Goal: Task Accomplishment & Management: Complete application form

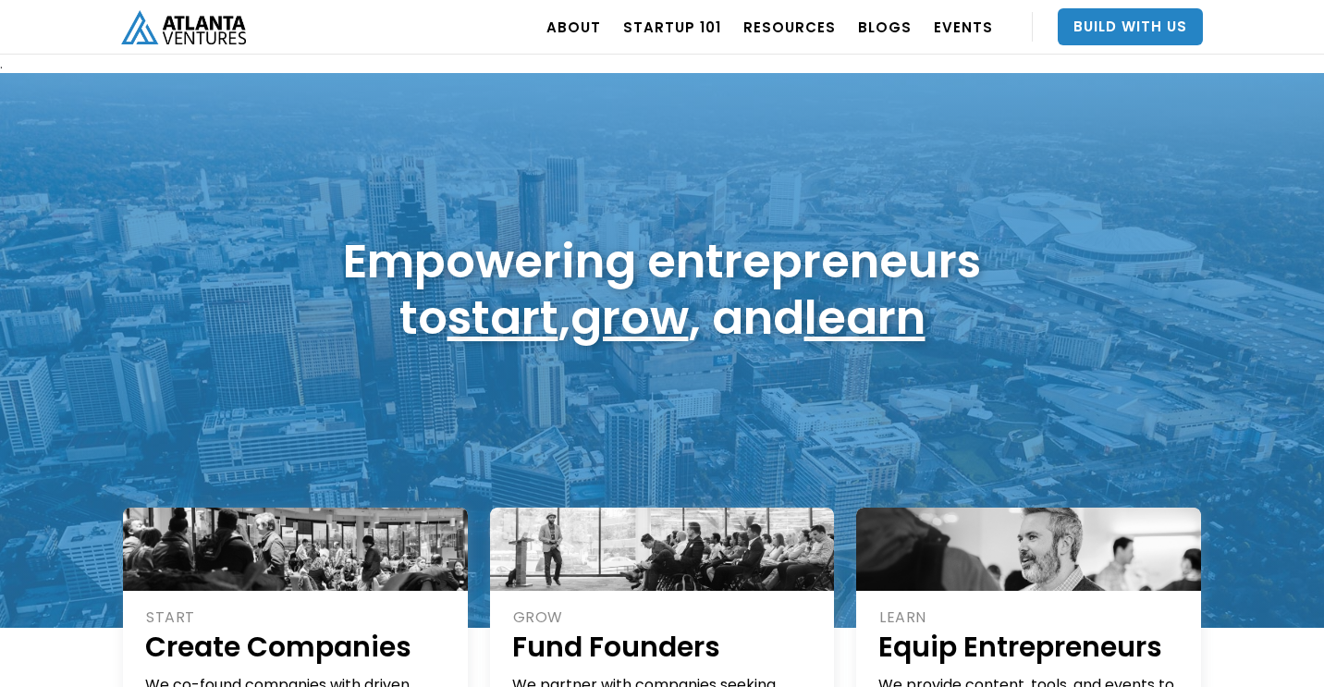
click at [1107, 205] on div "Empowering entrepreneurs to start , grow , and learn" at bounding box center [662, 350] width 1324 height 555
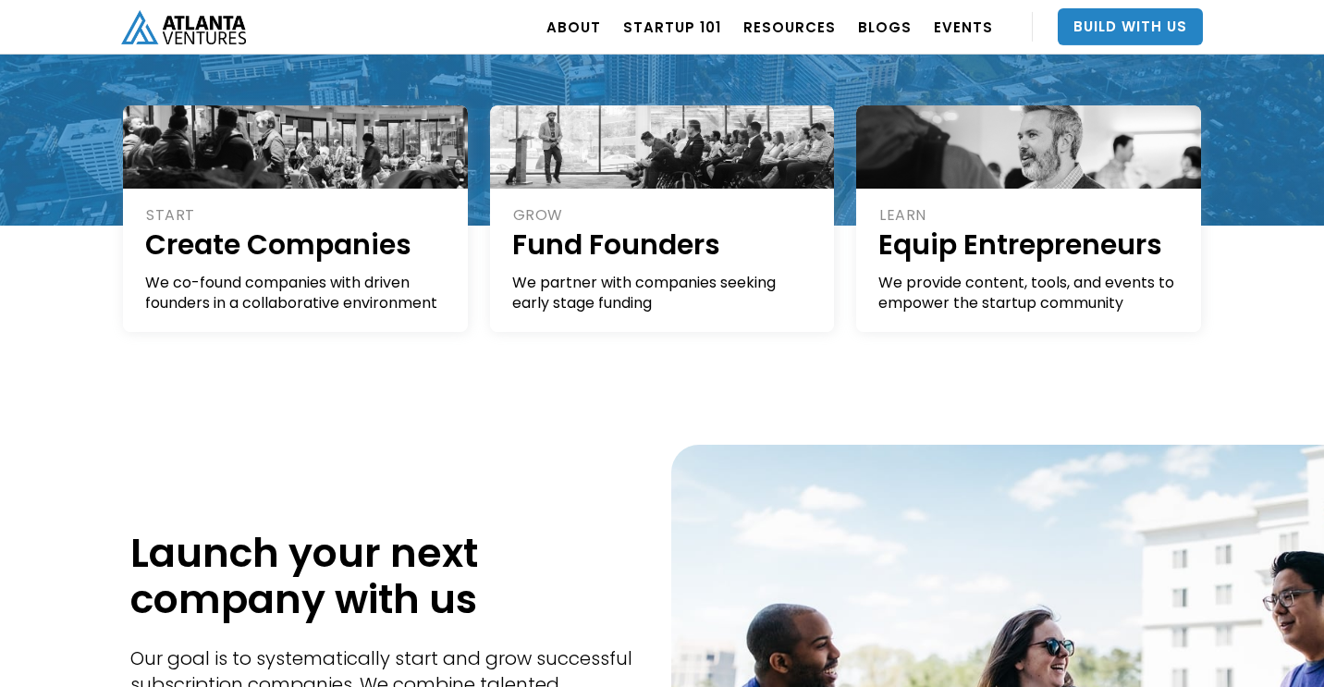
scroll to position [399, 0]
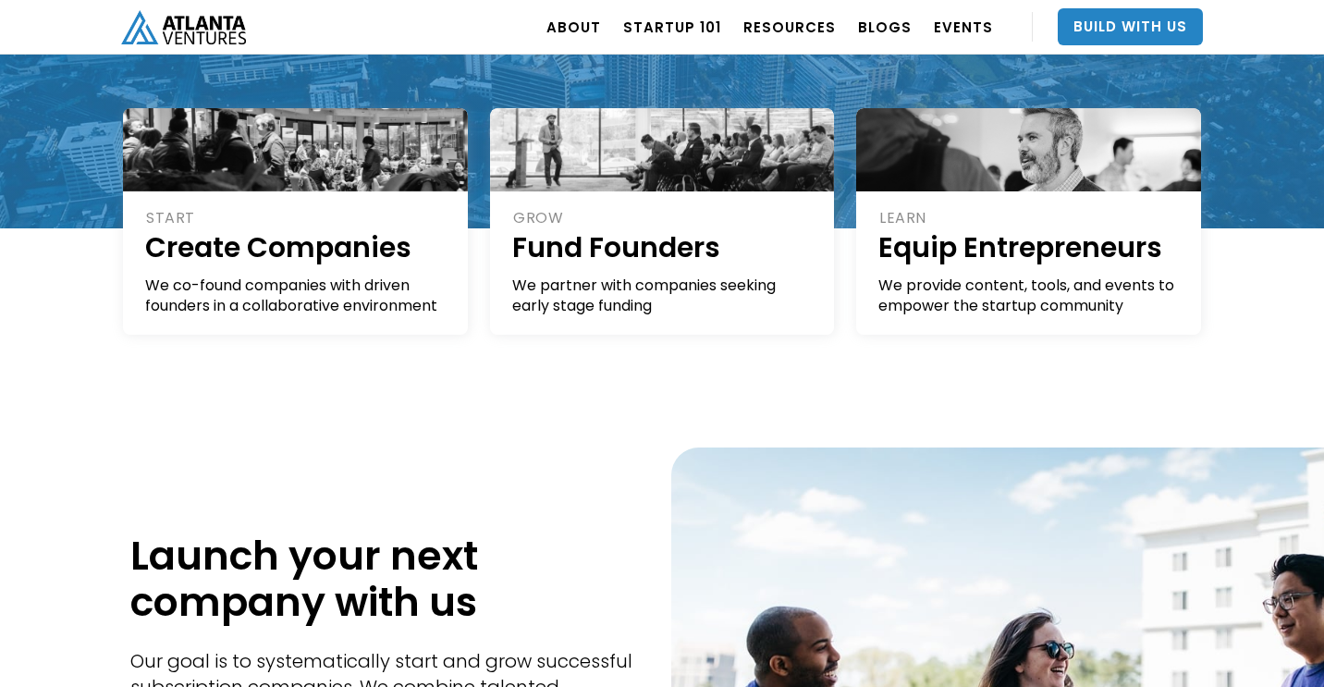
click at [320, 486] on div "Launch your next company with us Our goal is to systematically start and grow s…" at bounding box center [387, 666] width 550 height 438
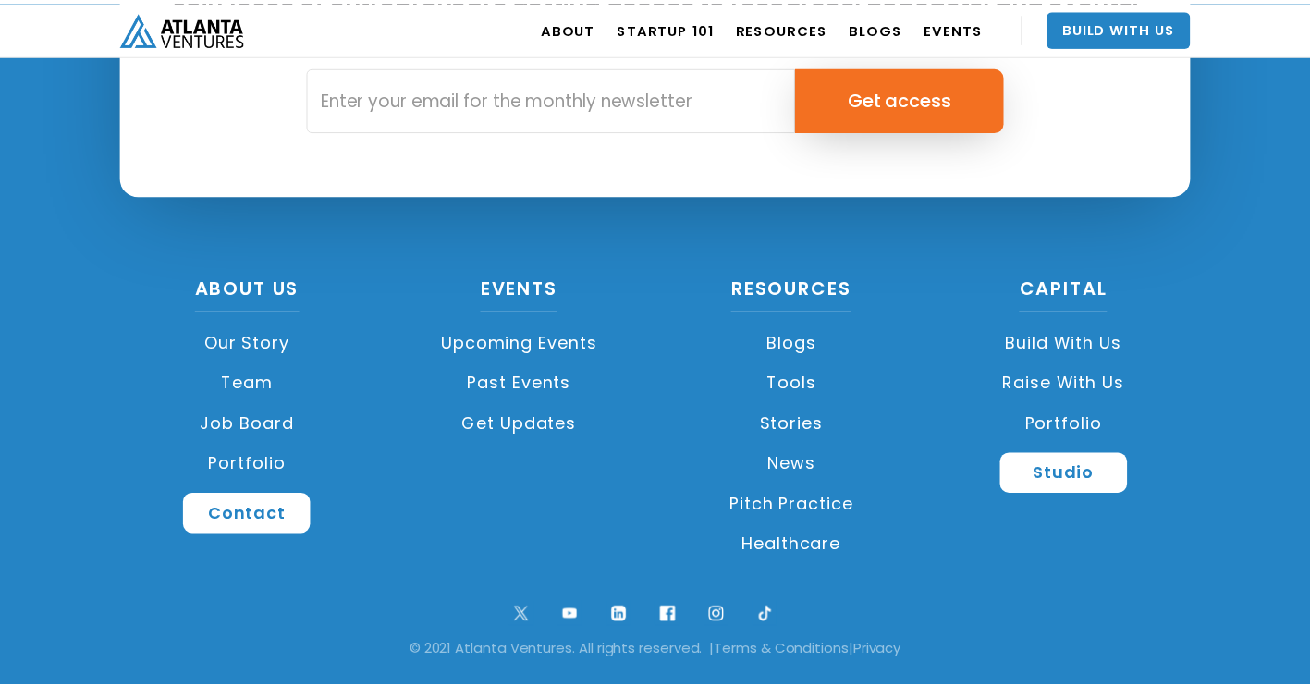
scroll to position [4453, 0]
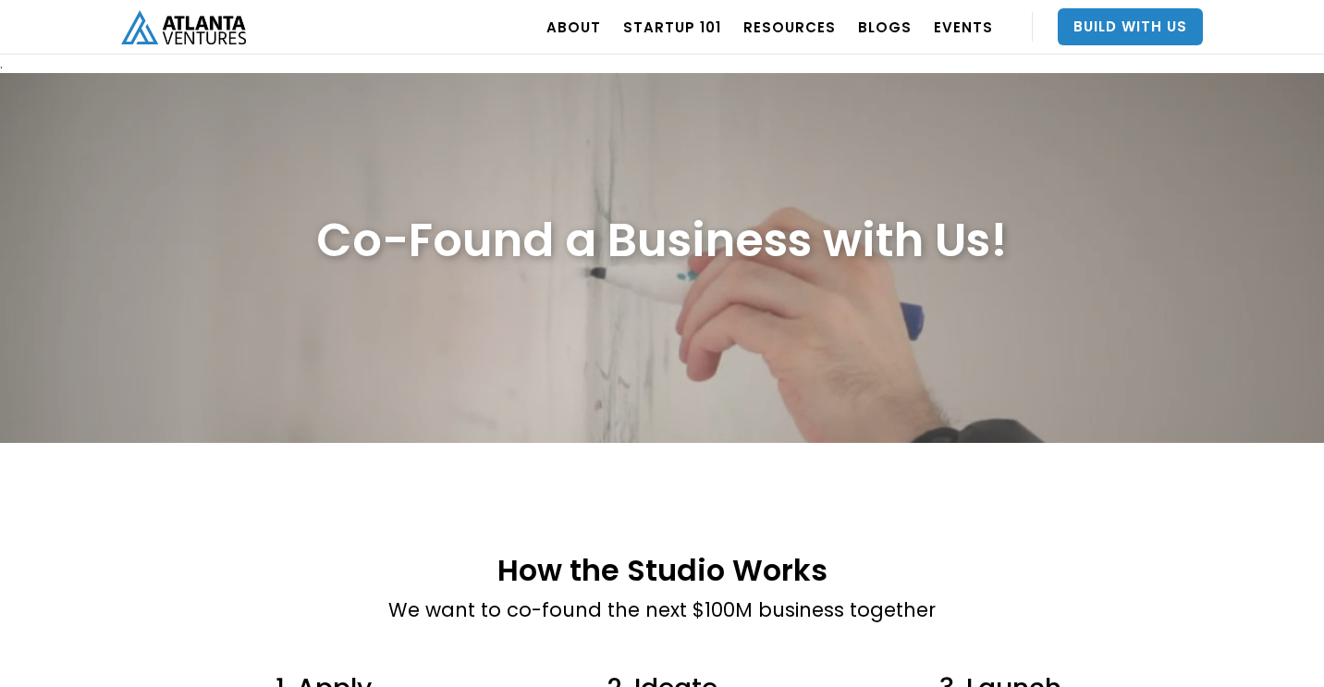
click at [710, 554] on h2 "How the Studio Works" at bounding box center [661, 570] width 547 height 32
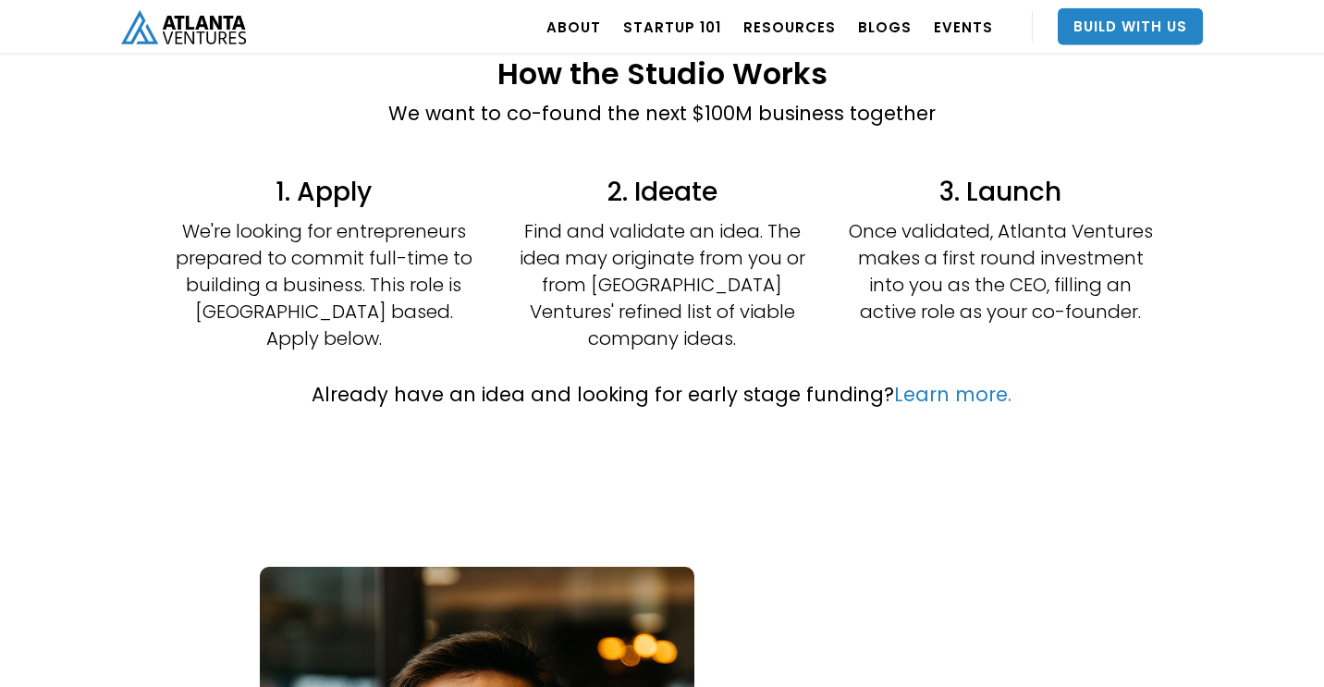
scroll to position [488, 0]
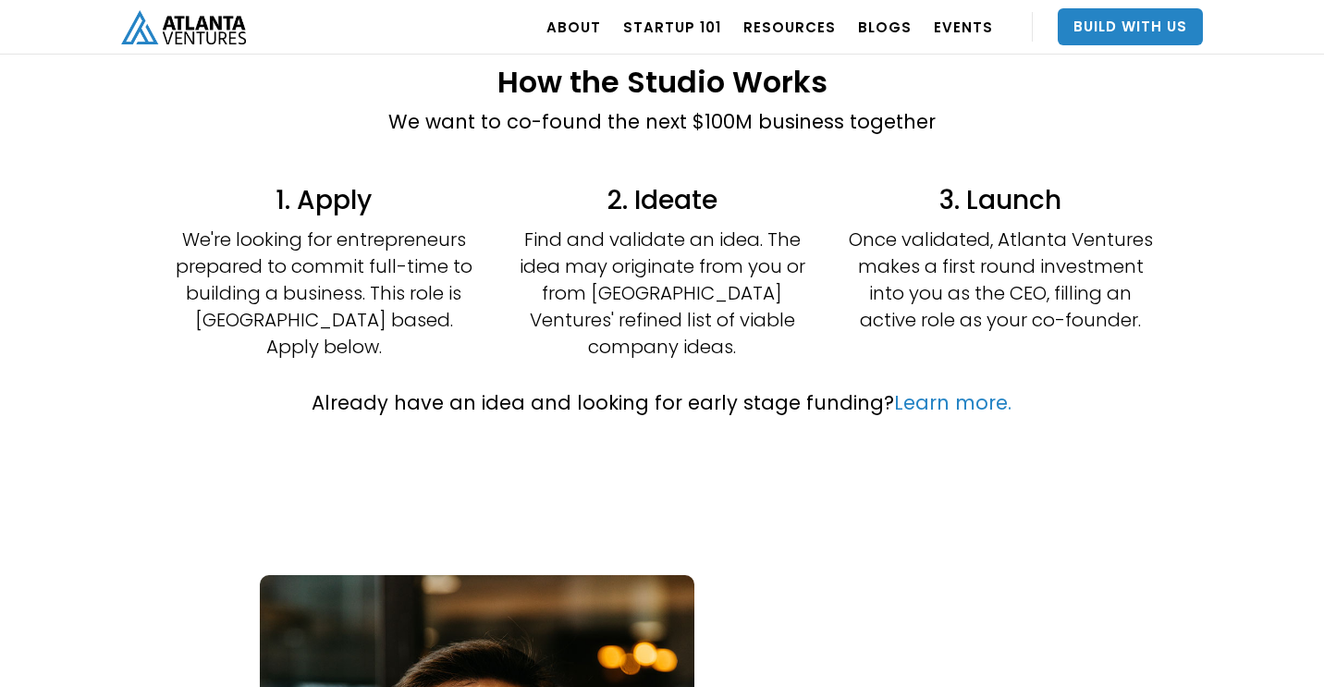
click at [958, 462] on div "How the Studio Works We want to co-found the next $100M business together 1. Ap…" at bounding box center [662, 242] width 1324 height 574
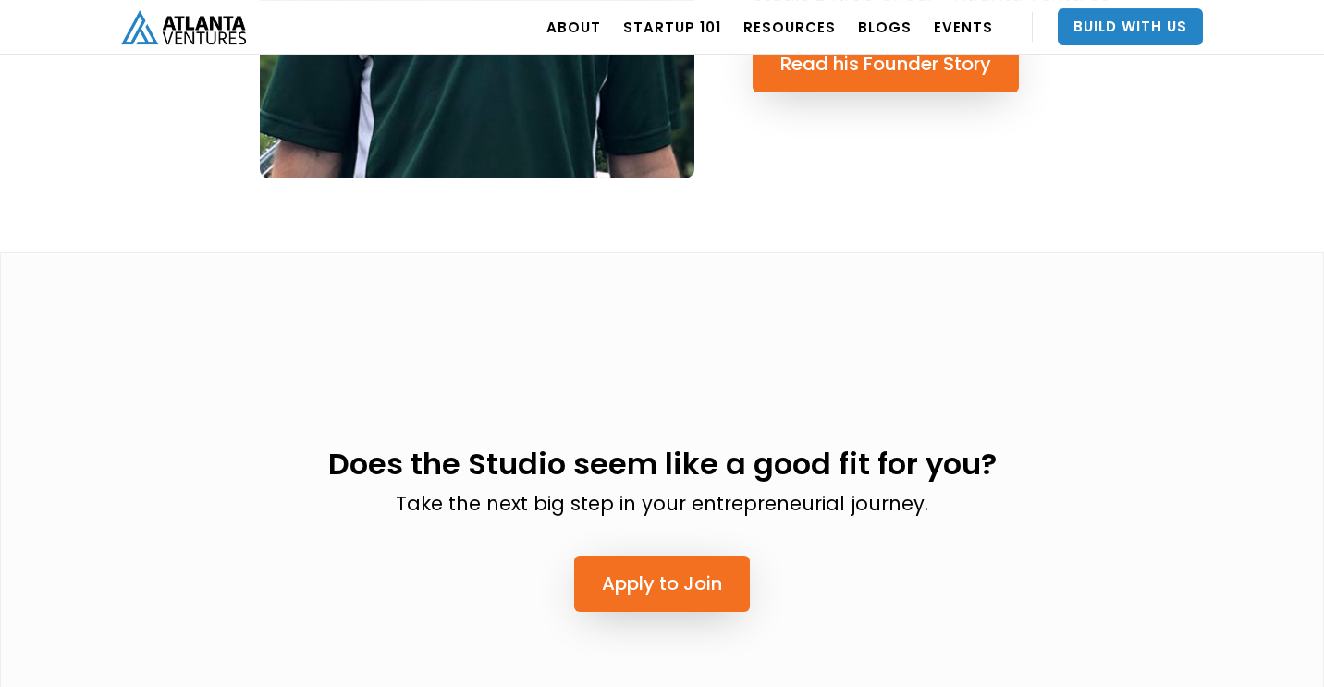
scroll to position [4349, 0]
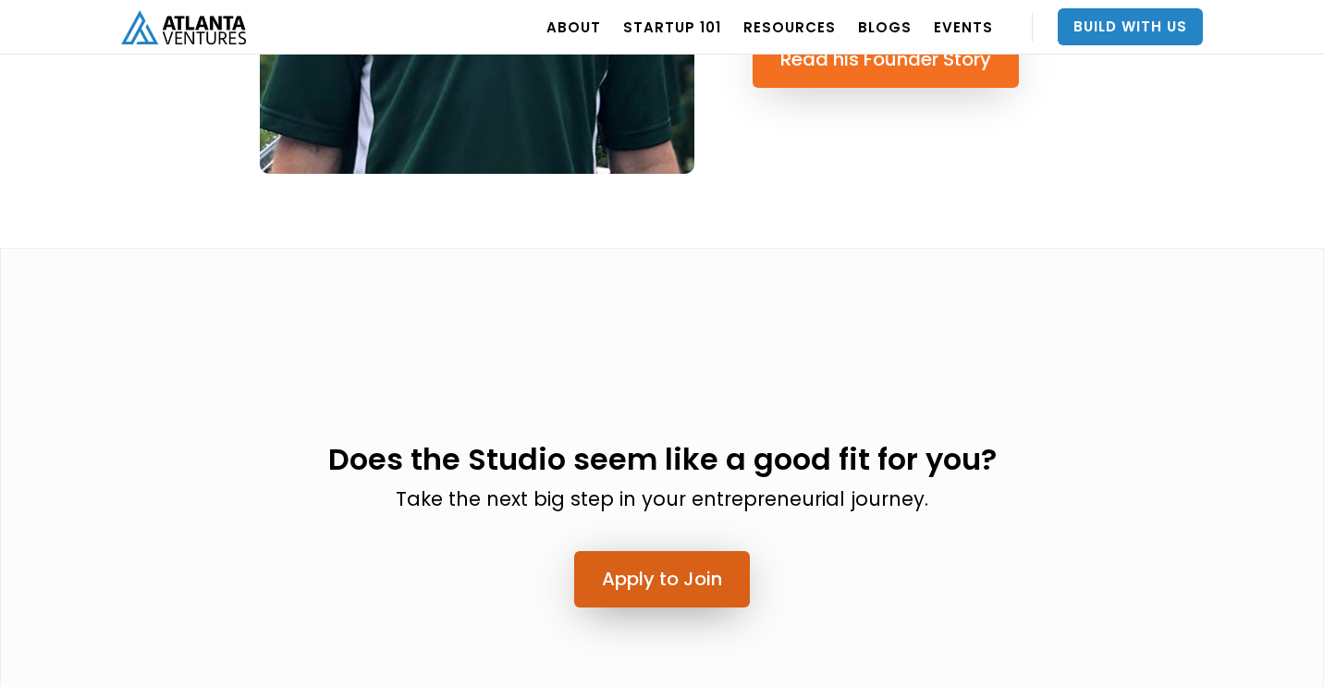
click at [623, 551] on link "Apply to Join" at bounding box center [662, 579] width 176 height 56
